Goal: Information Seeking & Learning: Check status

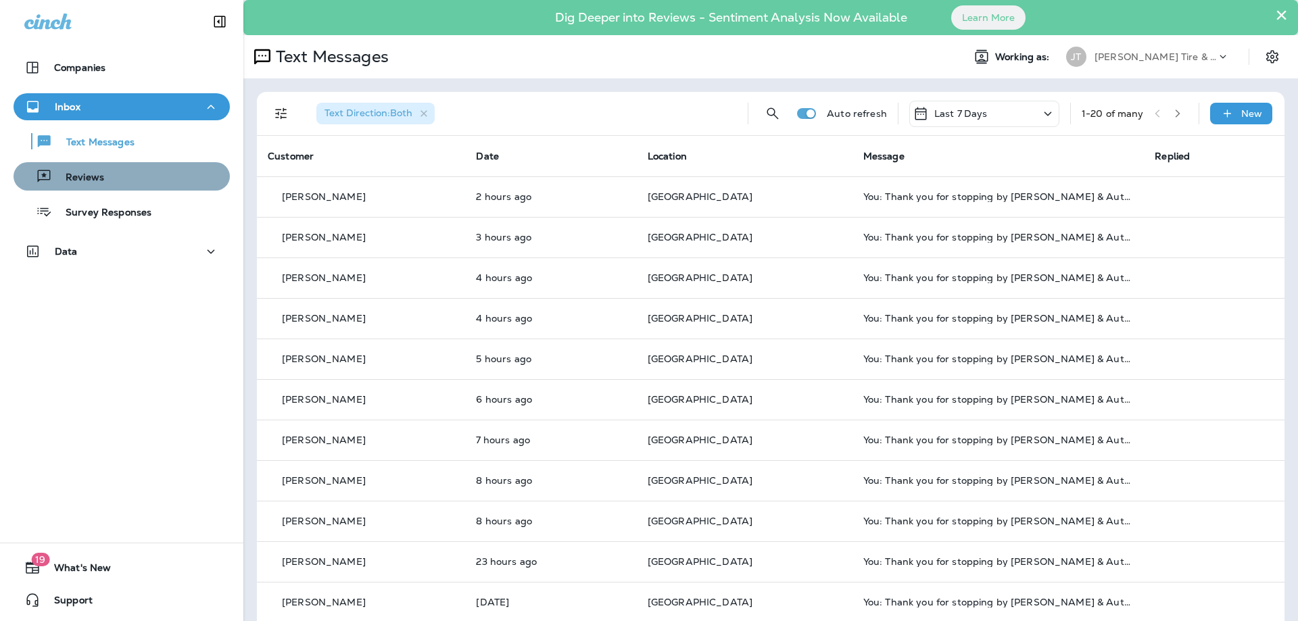
click at [109, 180] on div "Reviews" at bounding box center [121, 176] width 205 height 20
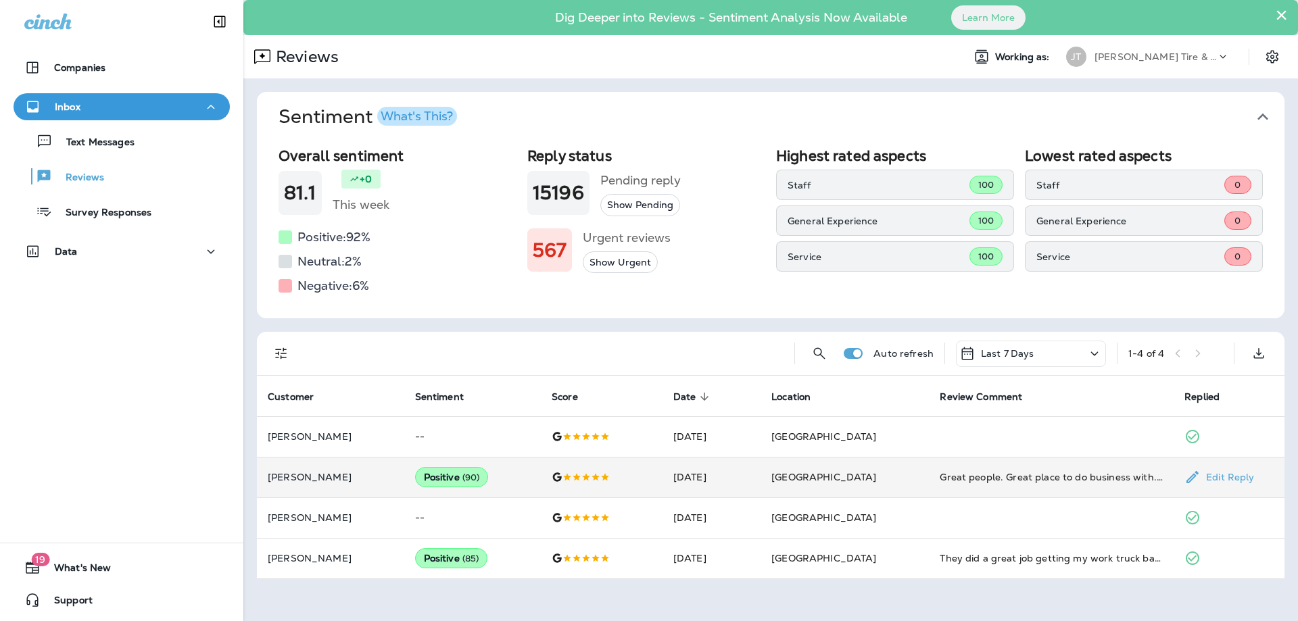
click at [509, 465] on td "Positive ( 90 )" at bounding box center [472, 477] width 137 height 41
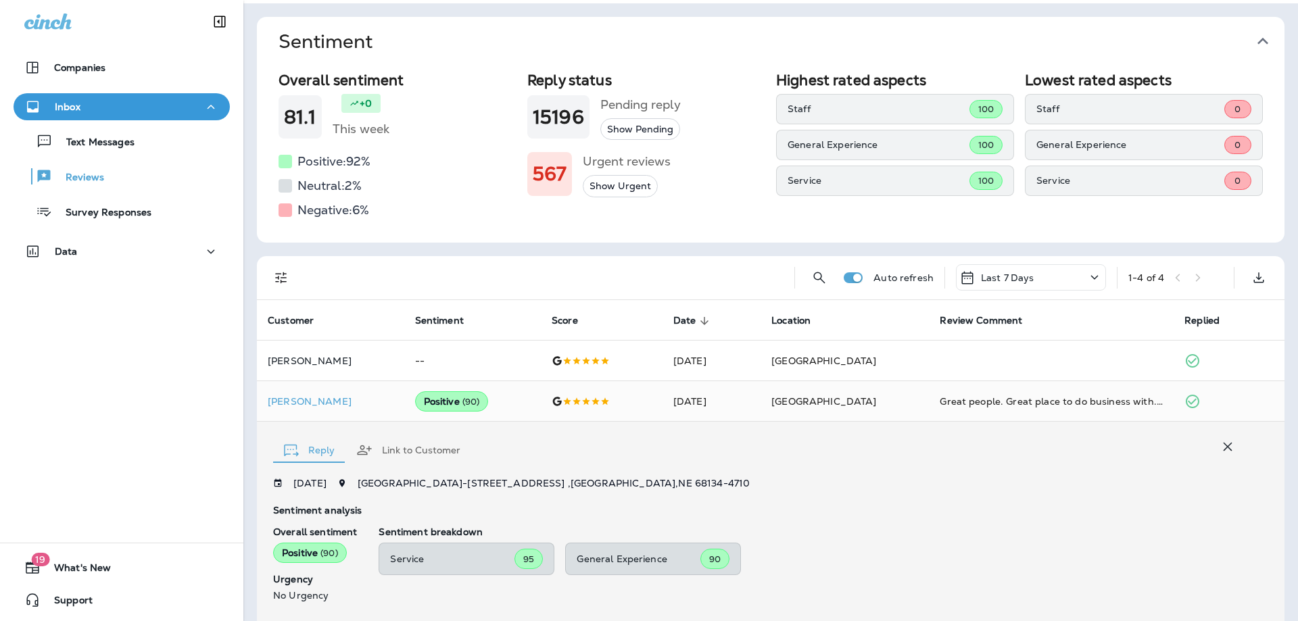
scroll to position [73, 0]
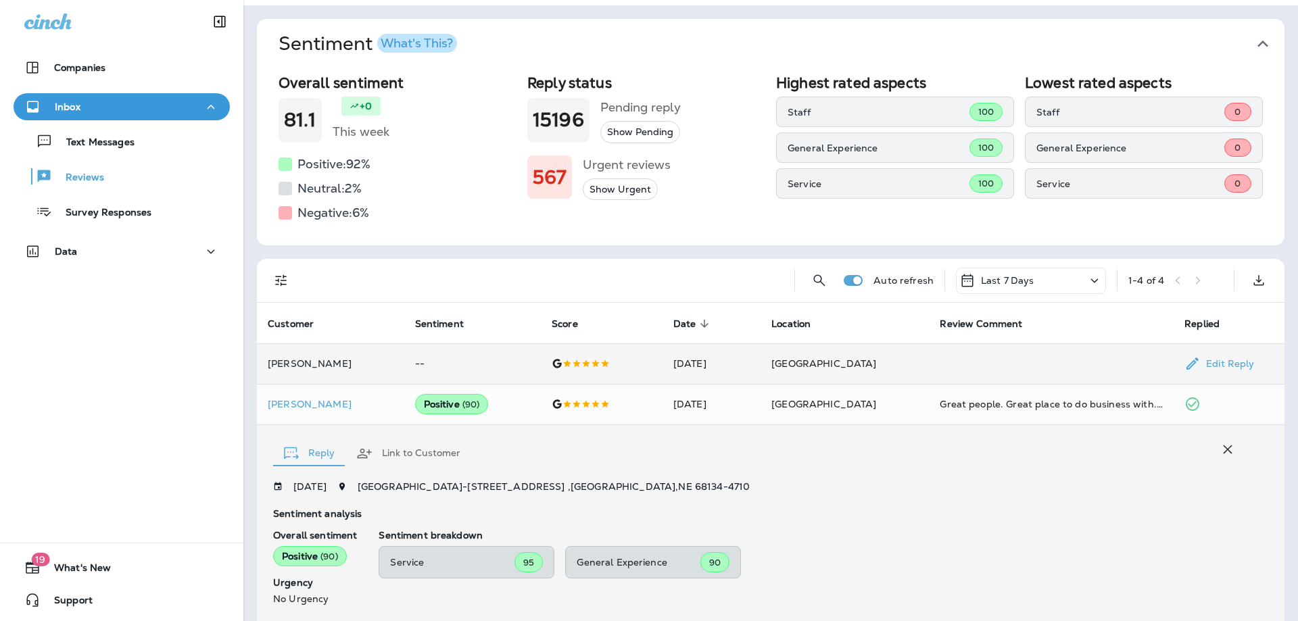
click at [501, 363] on td "--" at bounding box center [472, 363] width 137 height 41
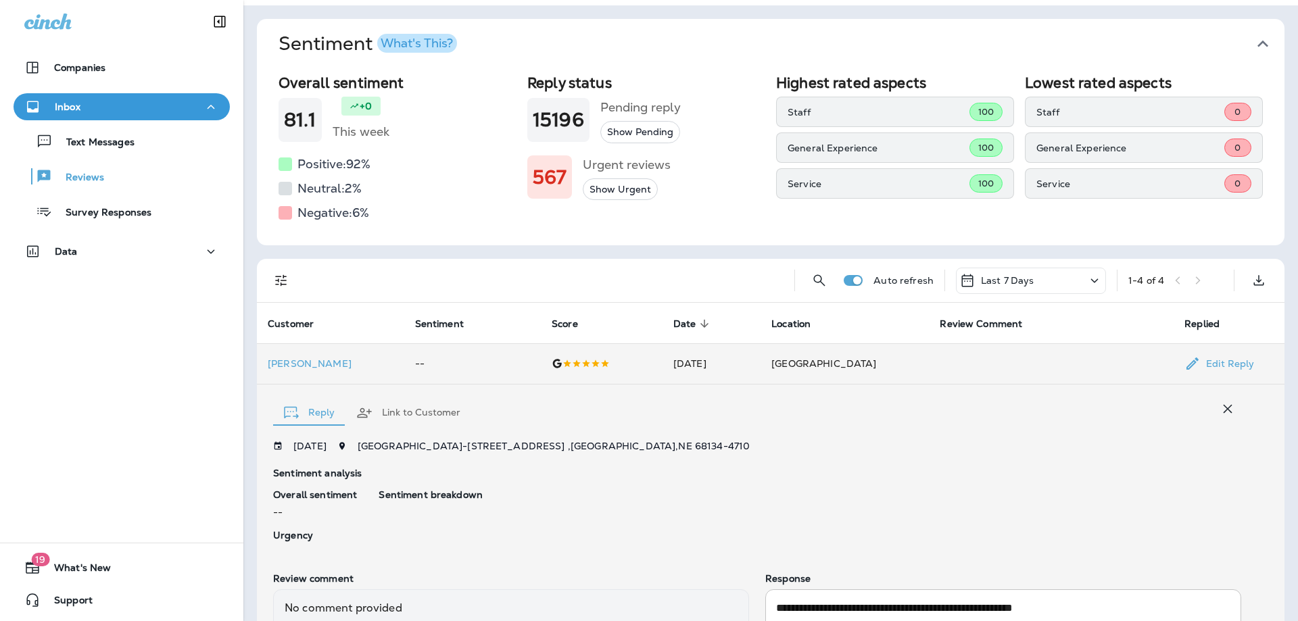
click at [498, 365] on td "--" at bounding box center [472, 363] width 137 height 41
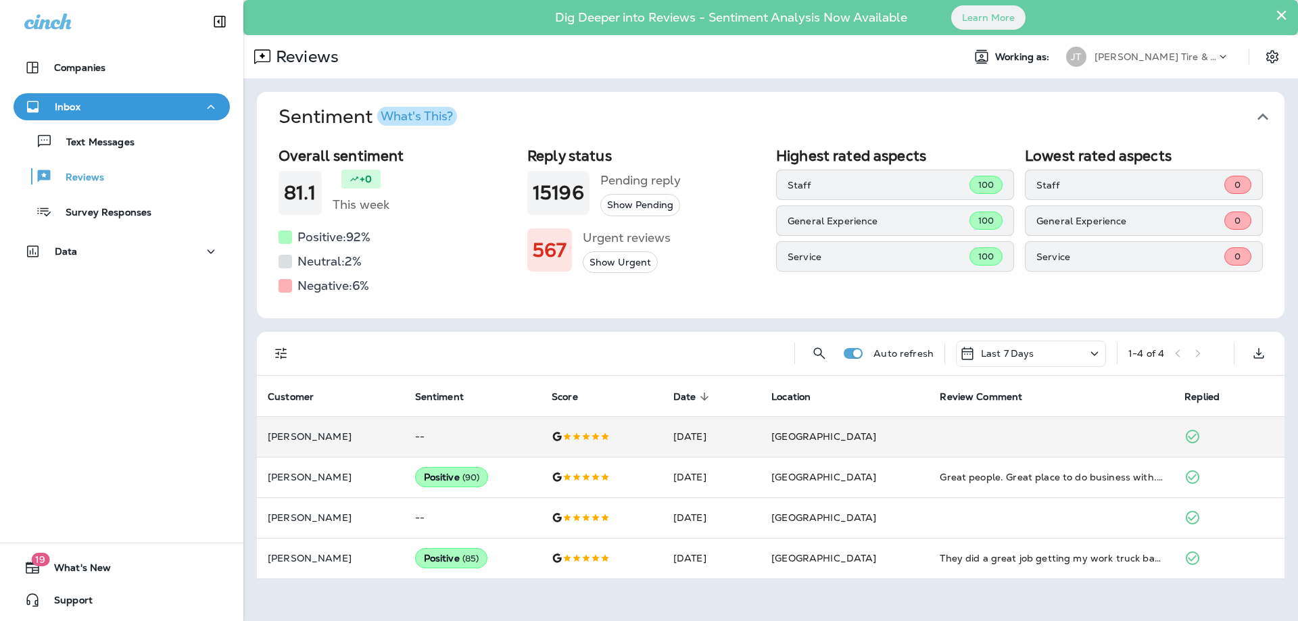
scroll to position [0, 0]
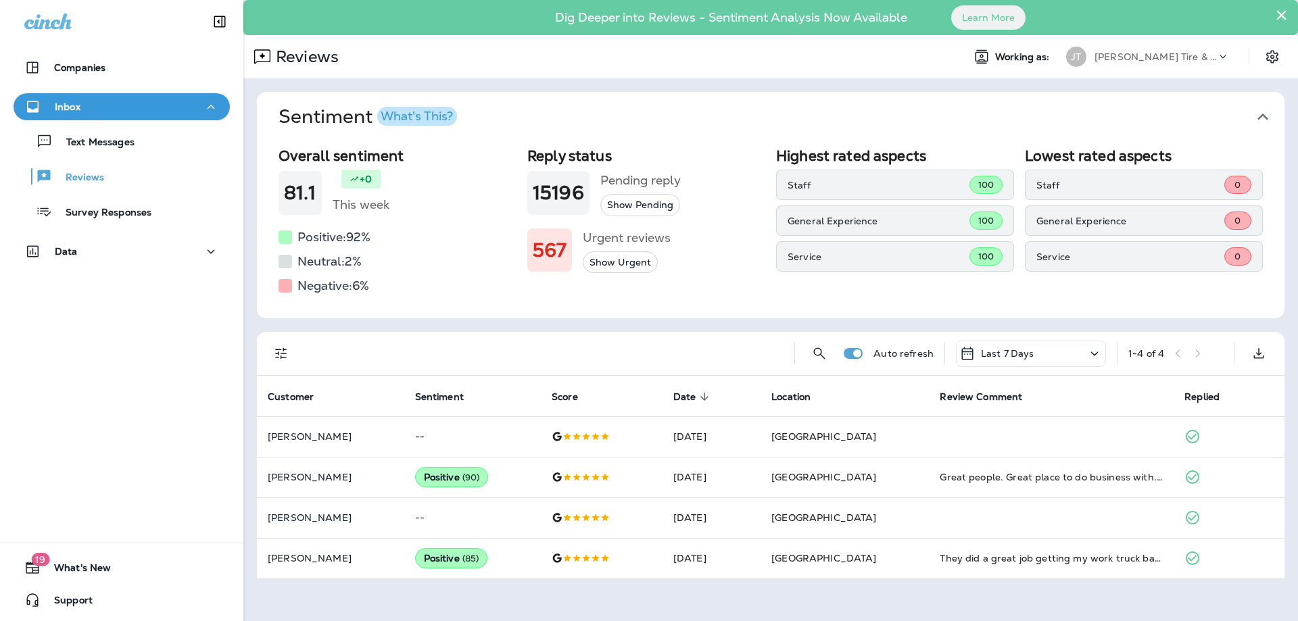
click at [631, 267] on button "Show Urgent" at bounding box center [620, 262] width 75 height 22
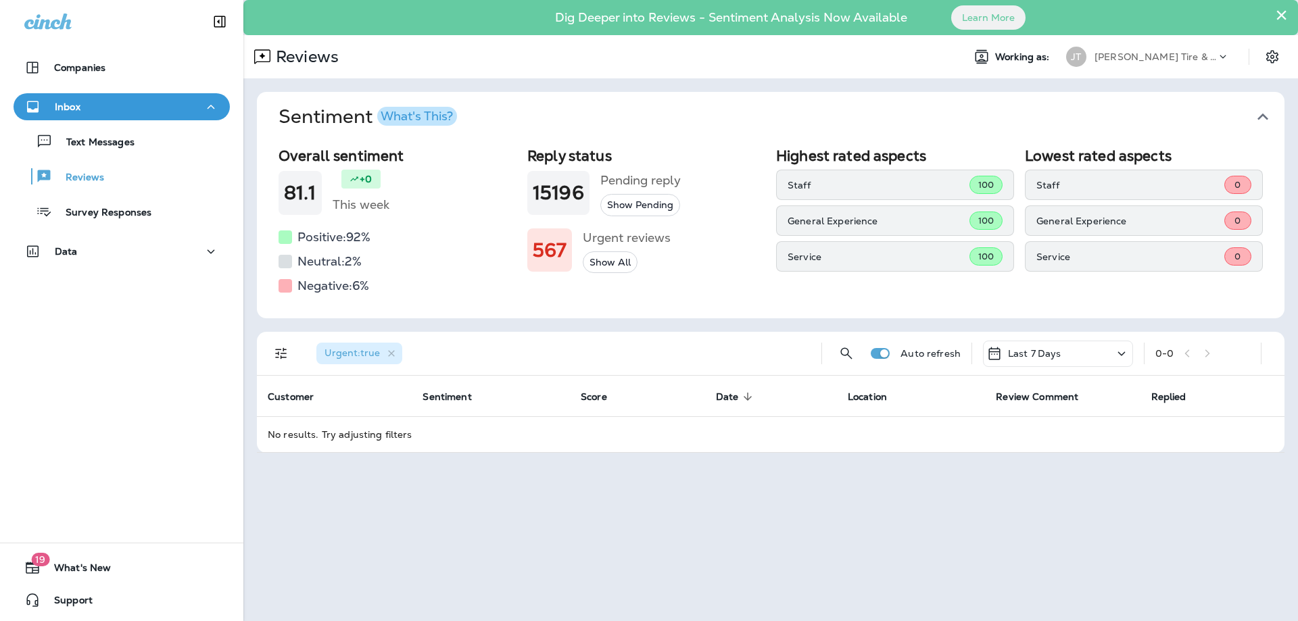
click at [554, 252] on h1 "567" at bounding box center [550, 250] width 34 height 22
click at [618, 266] on button "Show All" at bounding box center [610, 262] width 55 height 22
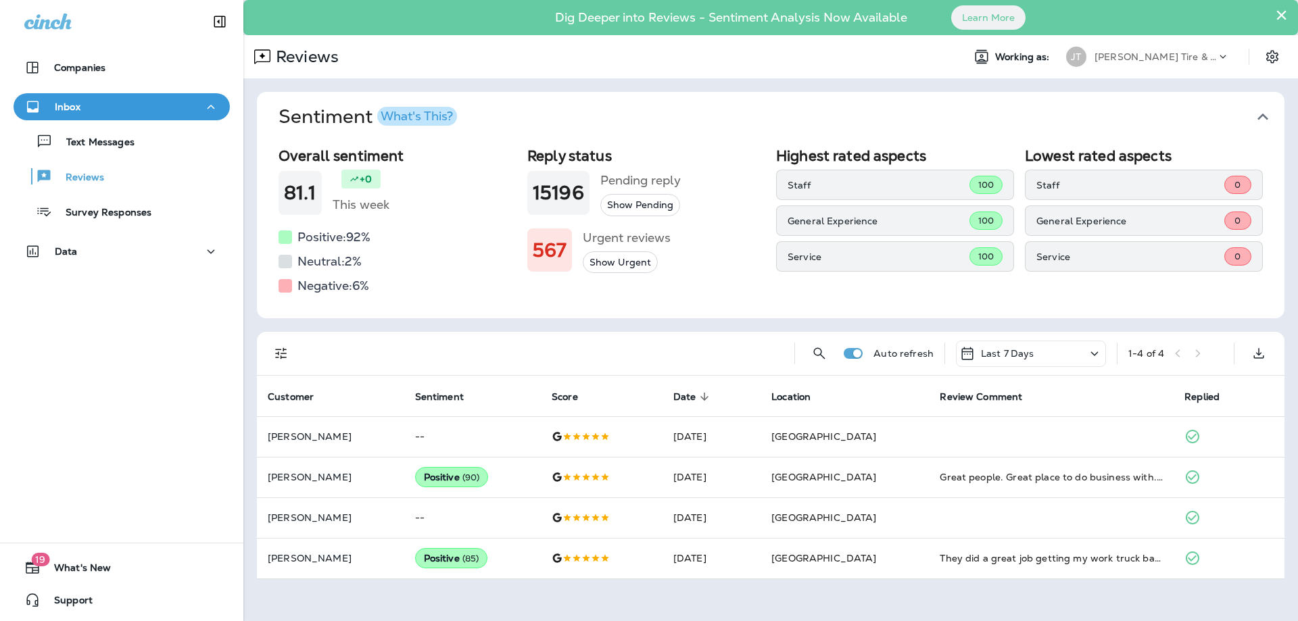
click at [643, 197] on button "Show Pending" at bounding box center [640, 205] width 80 height 22
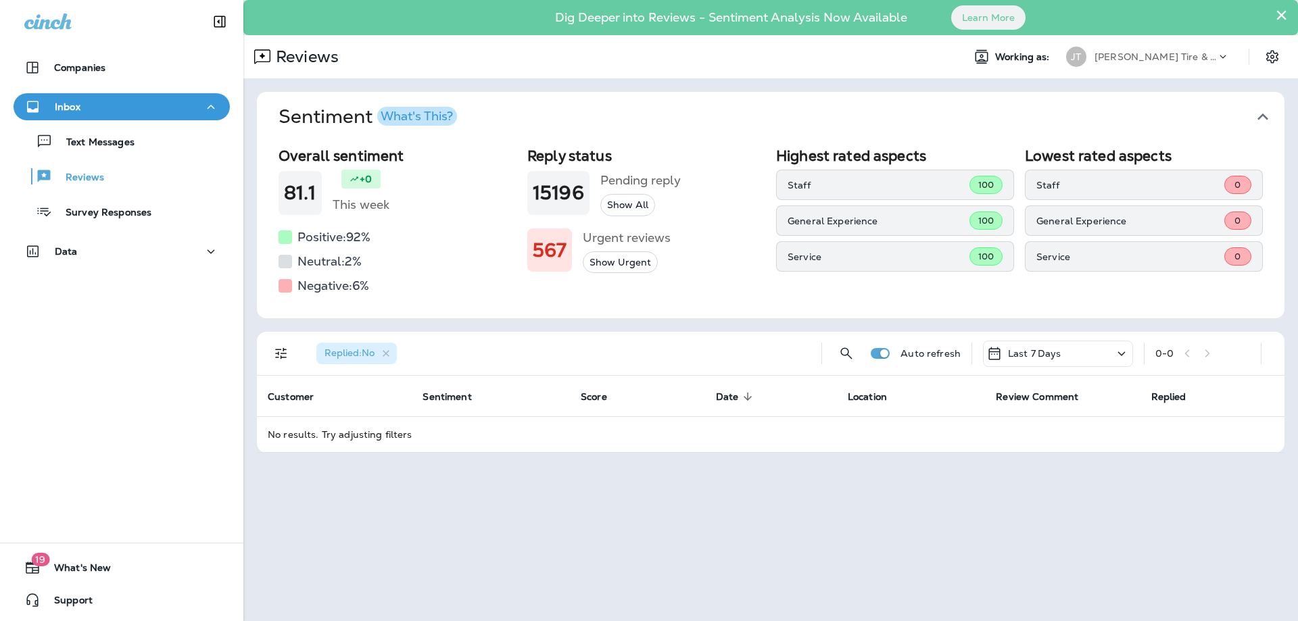
click at [645, 197] on button "Show All" at bounding box center [627, 205] width 55 height 22
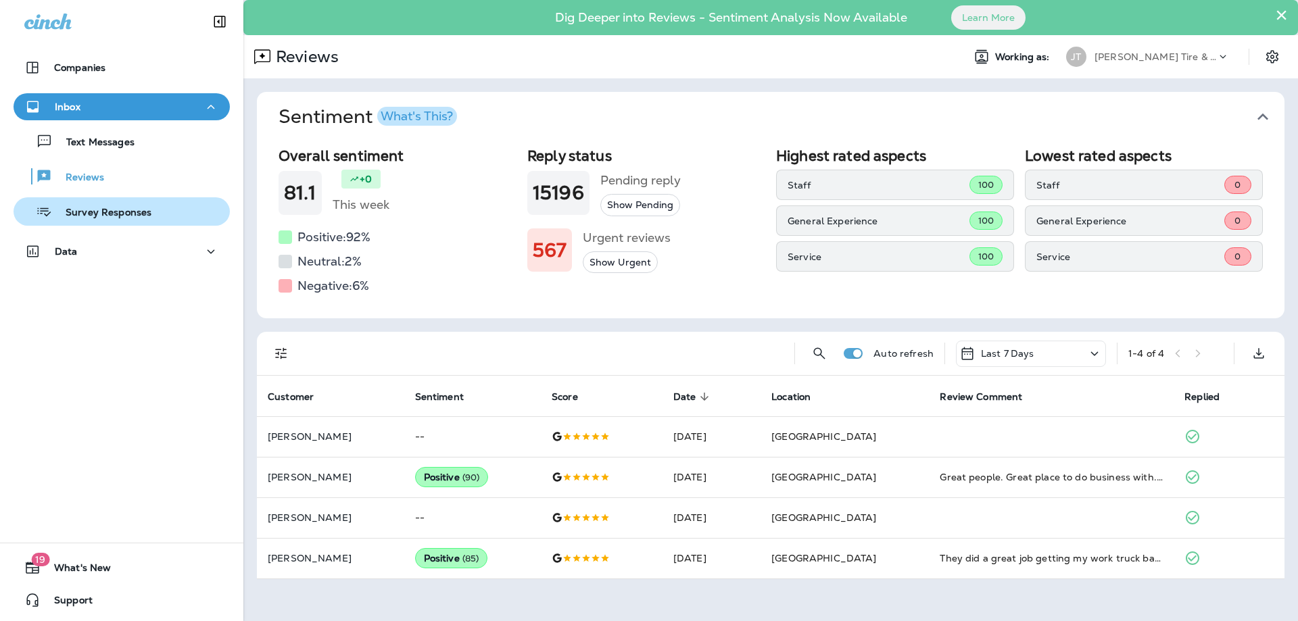
click at [128, 220] on div "Survey Responses" at bounding box center [85, 211] width 132 height 20
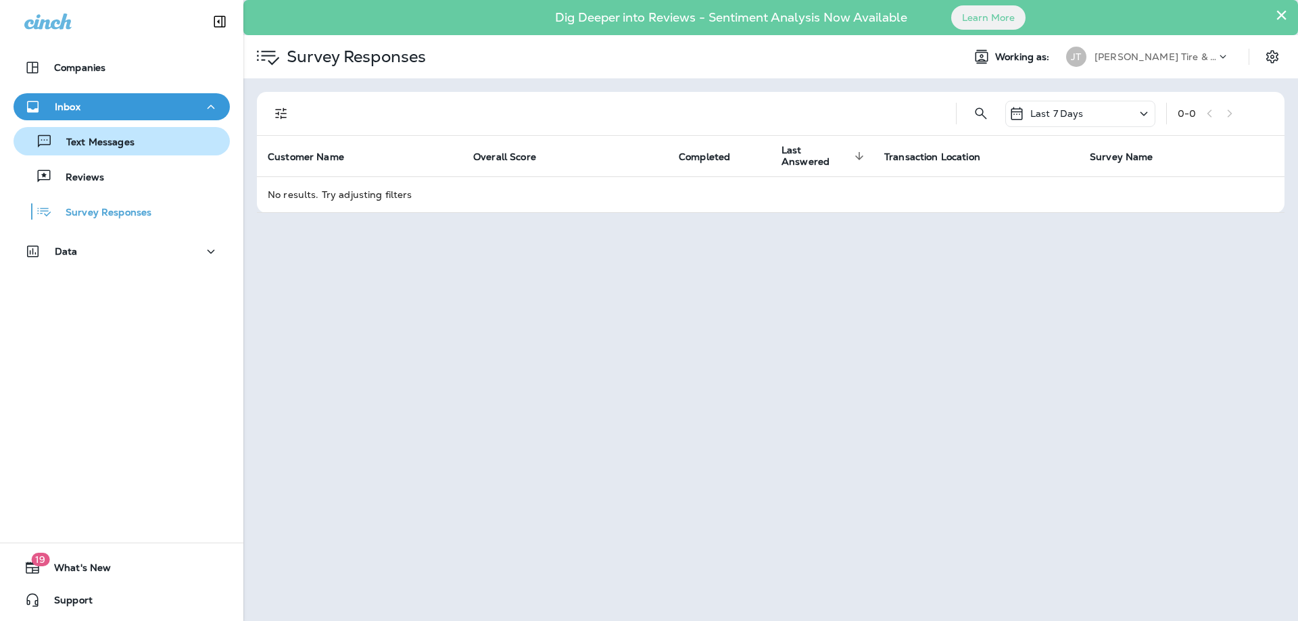
click at [124, 142] on p "Text Messages" at bounding box center [94, 143] width 82 height 13
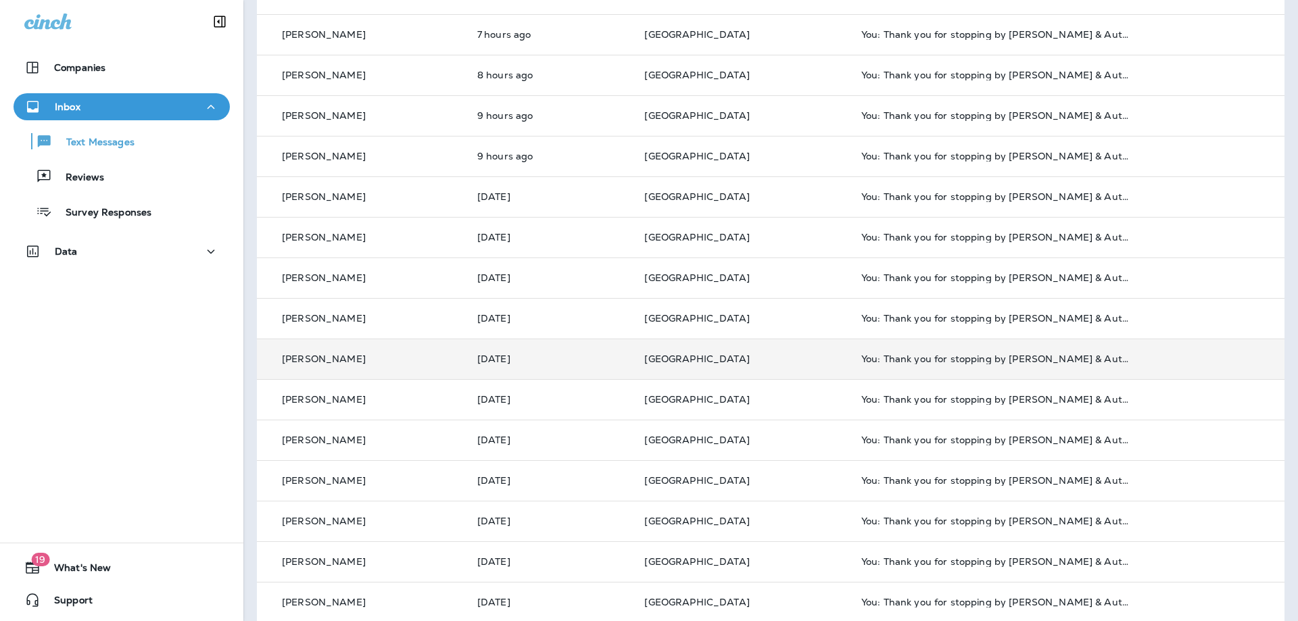
scroll to position [380, 0]
